Goal: Navigation & Orientation: Find specific page/section

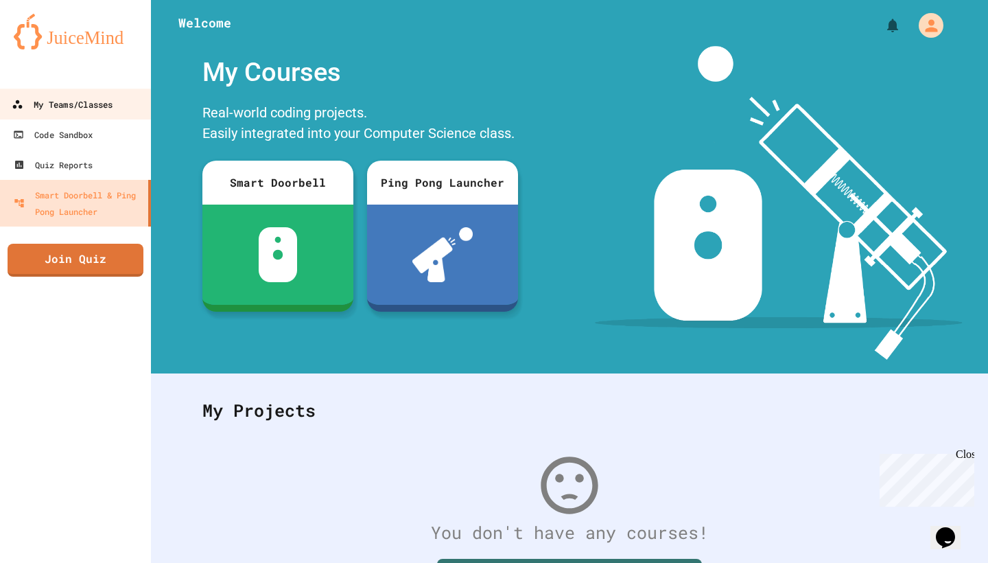
click at [93, 112] on div "My Teams/Classes" at bounding box center [62, 104] width 101 height 17
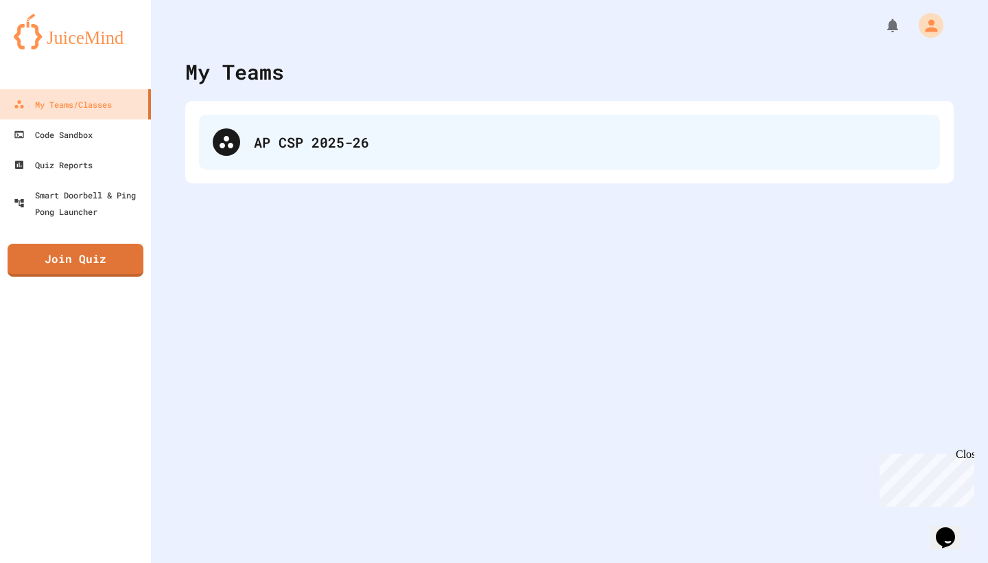
click at [345, 145] on div "AP CSP 2025-26" at bounding box center [590, 142] width 672 height 21
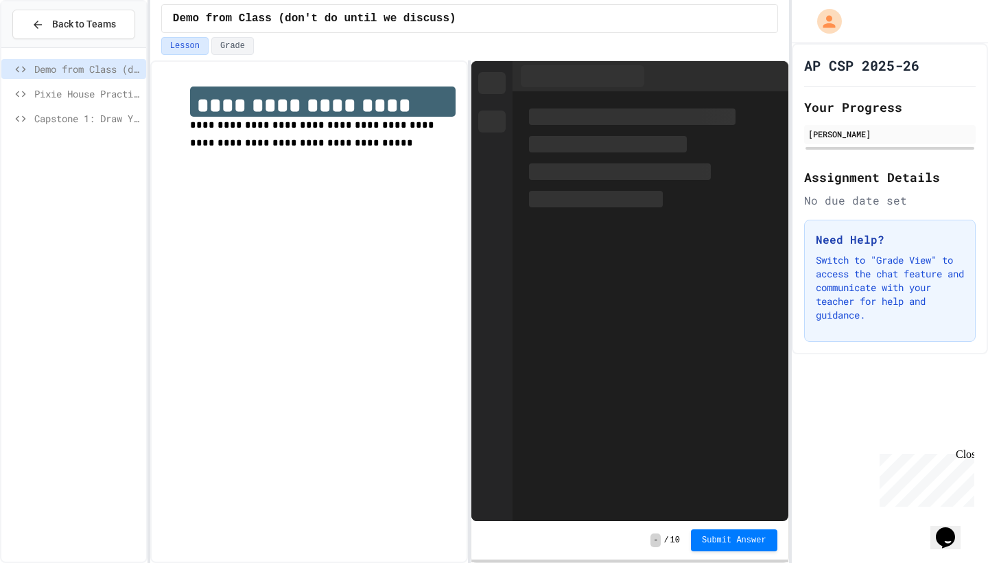
click at [97, 121] on span "Capstone 1: Draw Your Dragon" at bounding box center [87, 118] width 106 height 14
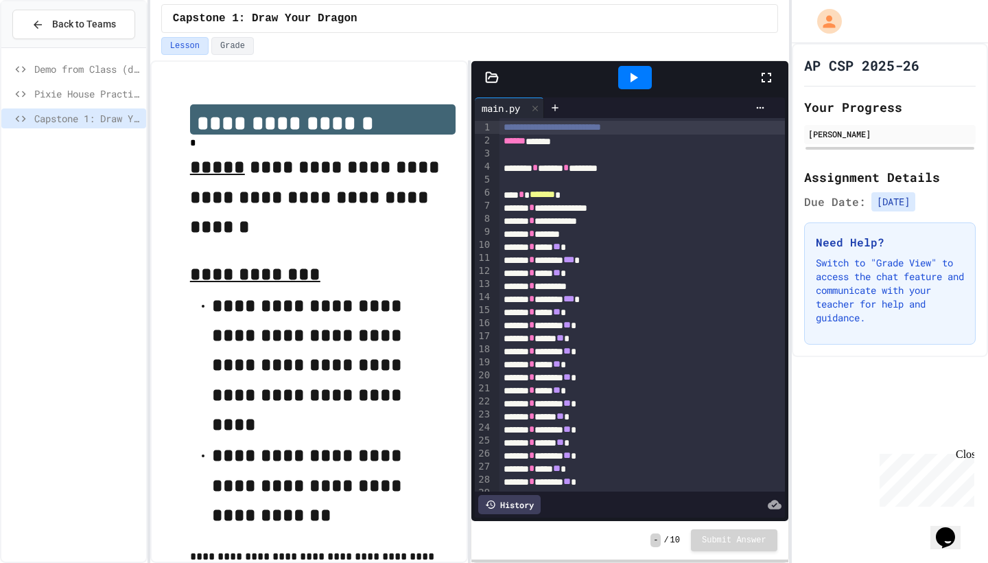
click at [640, 77] on icon at bounding box center [633, 77] width 16 height 16
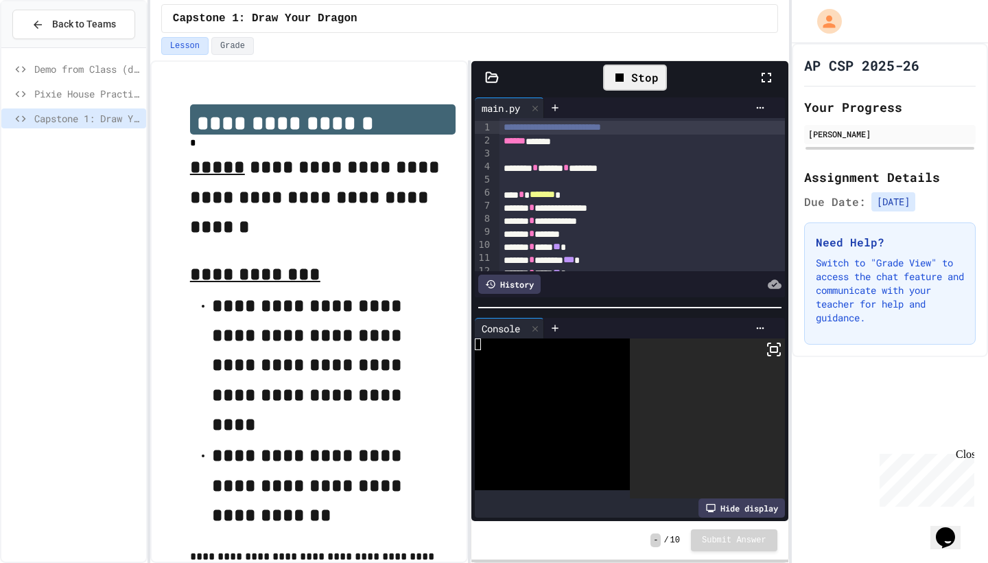
click at [769, 348] on icon at bounding box center [774, 349] width 16 height 16
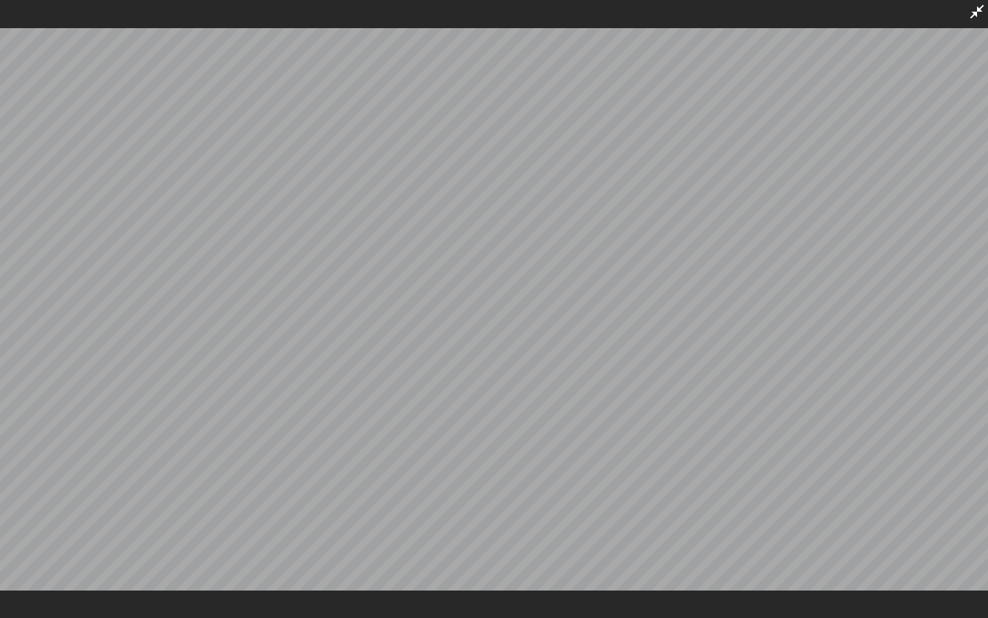
click at [981, 12] on icon at bounding box center [977, 12] width 14 height 14
